Goal: Download file/media

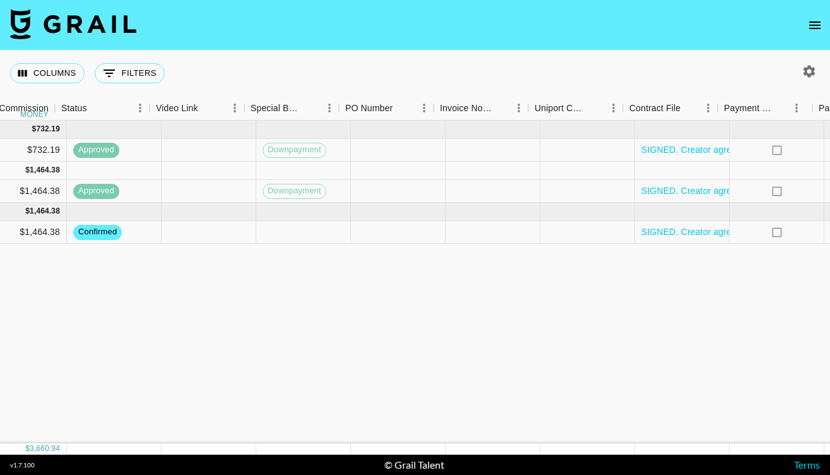
scroll to position [0, 1338]
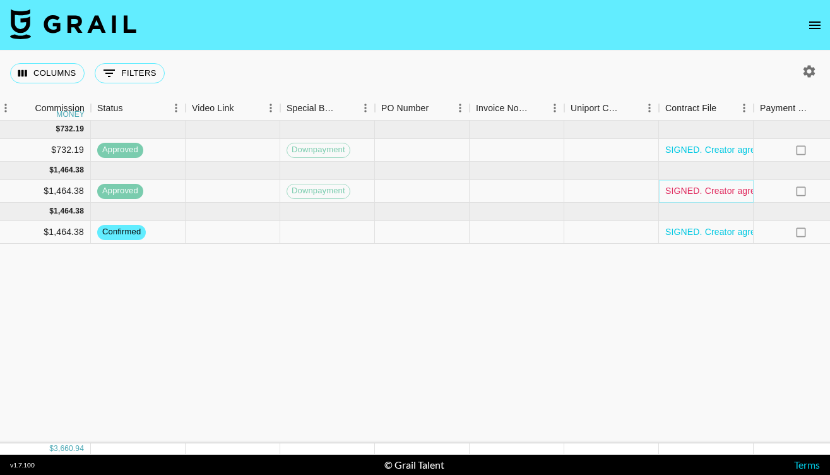
click at [697, 194] on link "SIGNED. Creator agreement.pdf" at bounding box center [730, 190] width 131 height 13
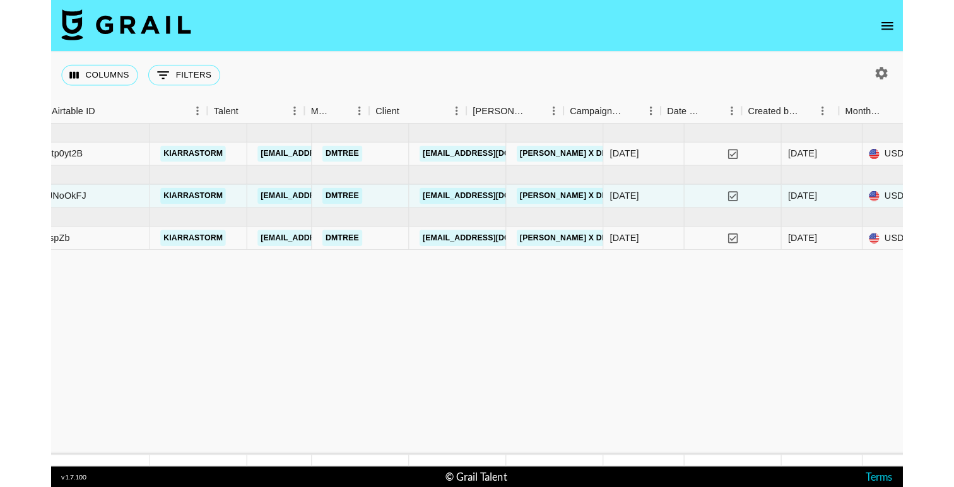
scroll to position [0, 0]
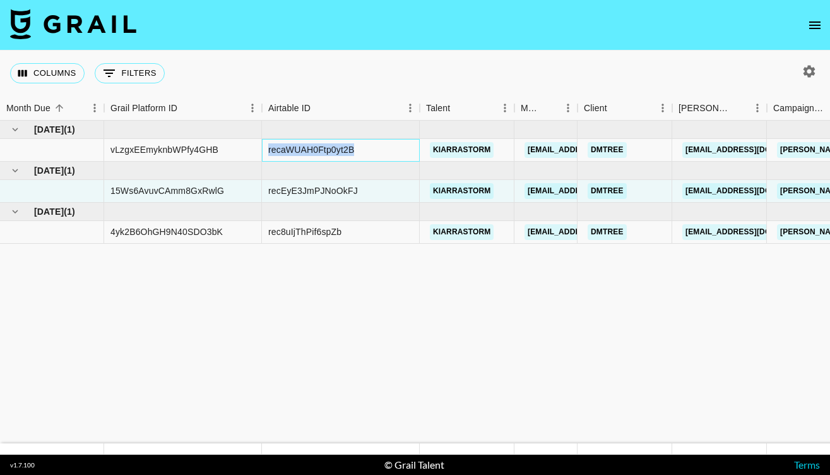
drag, startPoint x: 281, startPoint y: 151, endPoint x: 367, endPoint y: 151, distance: 85.2
click at [367, 151] on div "recaWUAH0Ftp0yt2B" at bounding box center [341, 150] width 158 height 23
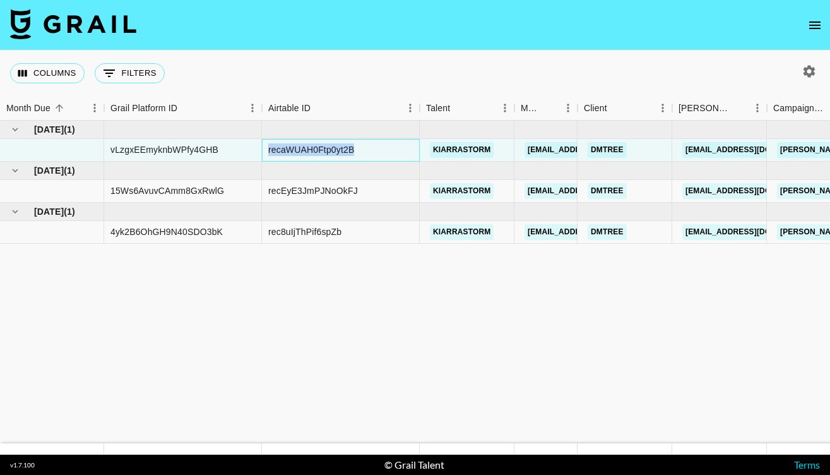
copy div "recaWUAH0Ftp0yt2B"
click at [276, 189] on div "recEyE3JmPJNoOkFJ" at bounding box center [313, 190] width 90 height 13
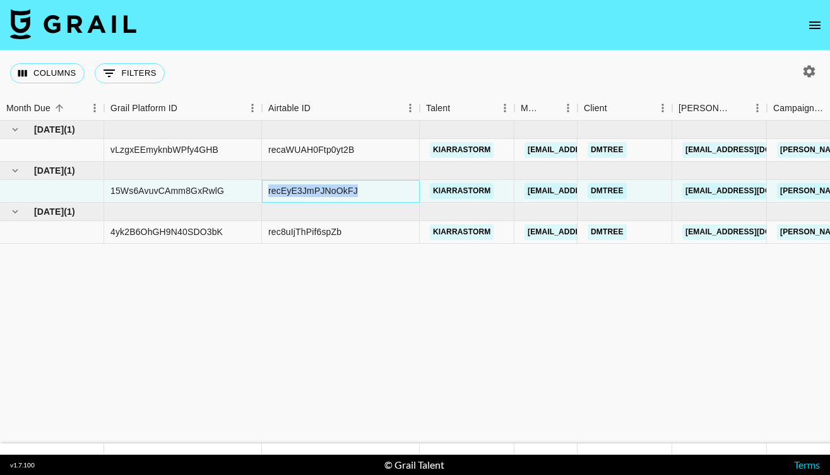
click at [276, 189] on div "recEyE3JmPJNoOkFJ" at bounding box center [313, 190] width 90 height 13
copy div "recEyE3JmPJNoOkFJ"
click at [288, 232] on div "rec8uIjThPif6spZb" at bounding box center [304, 231] width 73 height 13
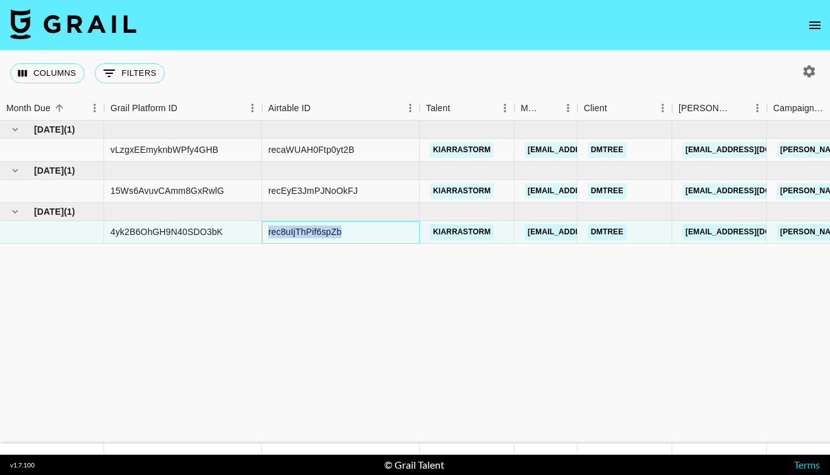
copy div "rec8uIjThPif6spZb"
